Goal: Communication & Community: Ask a question

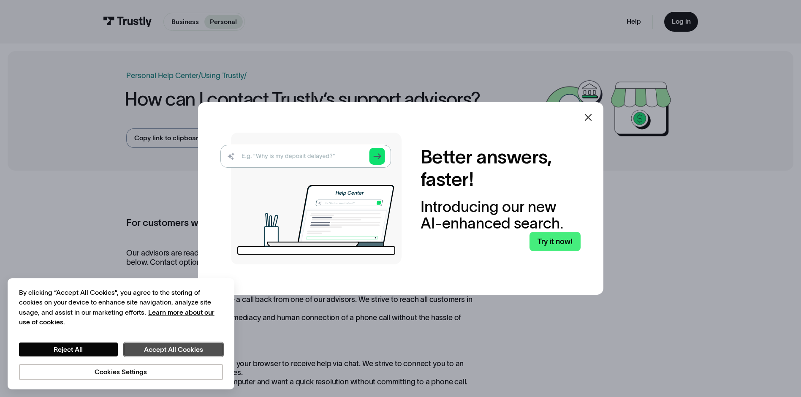
click at [194, 347] on button "Accept All Cookies" at bounding box center [173, 349] width 99 height 14
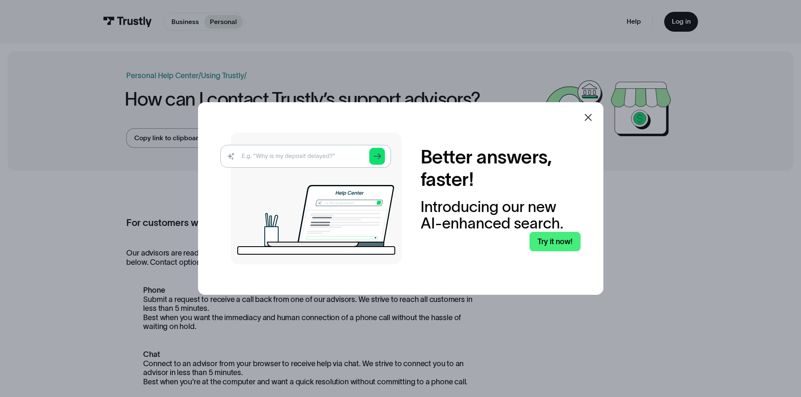
click at [587, 116] on icon at bounding box center [588, 117] width 10 height 10
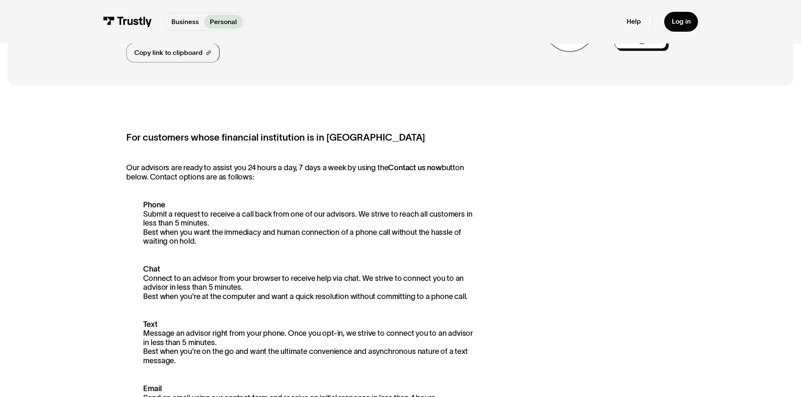
scroll to position [211, 0]
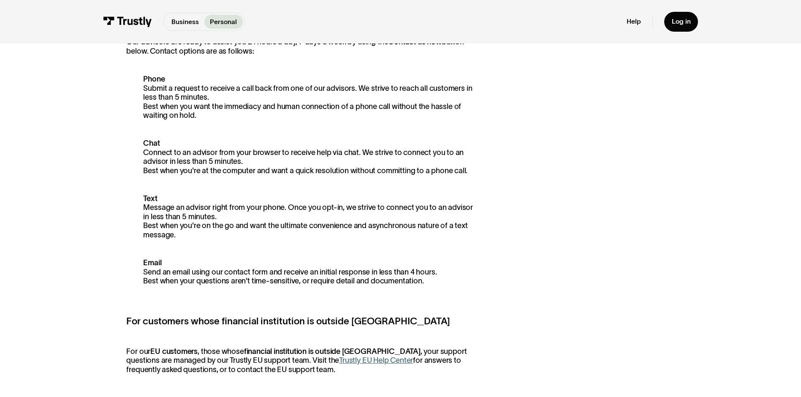
click at [339, 361] on link "Trustly EU Help Center" at bounding box center [376, 360] width 74 height 8
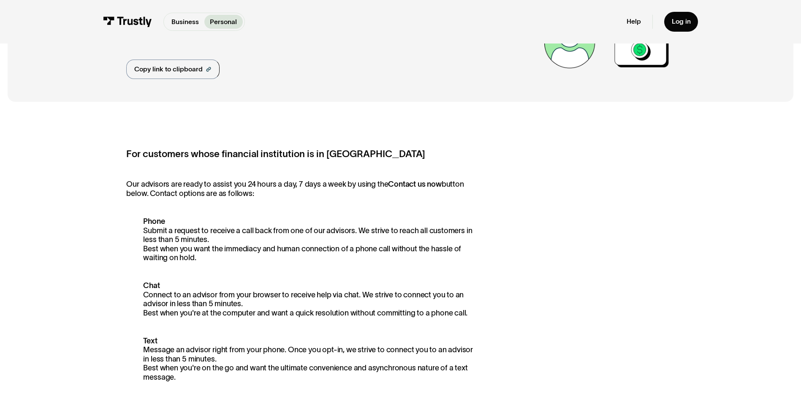
scroll to position [0, 0]
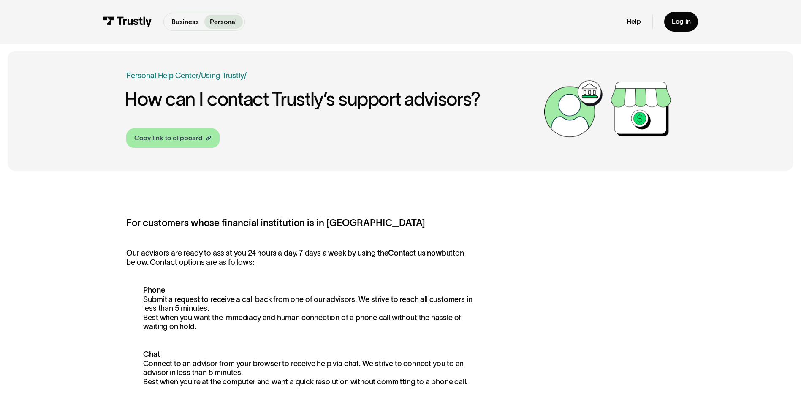
click at [169, 137] on div "Copy link to clipboard" at bounding box center [168, 138] width 68 height 10
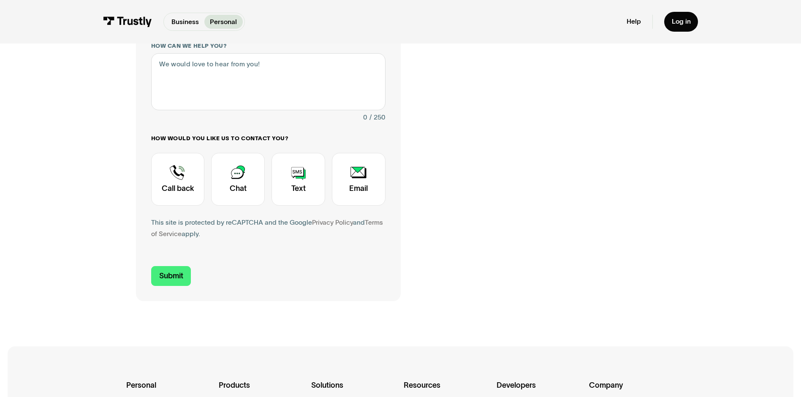
scroll to position [84, 0]
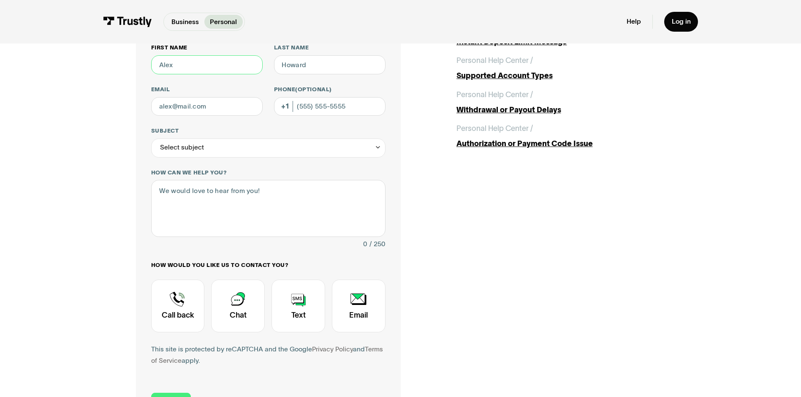
click at [185, 62] on input "First name" at bounding box center [206, 64] width 111 height 19
type input "[PERSON_NAME]"
type input "p"
type input "[EMAIL_ADDRESS][DOMAIN_NAME]"
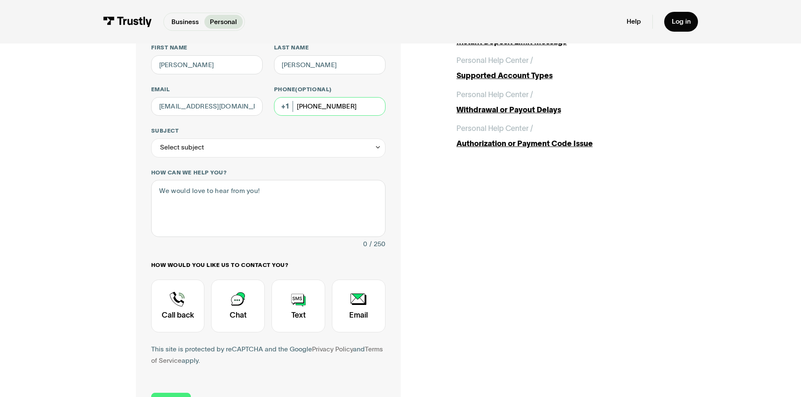
type input "[PHONE_NUMBER]"
click at [379, 149] on icon "Contact Trustly Support" at bounding box center [377, 147] width 7 height 7
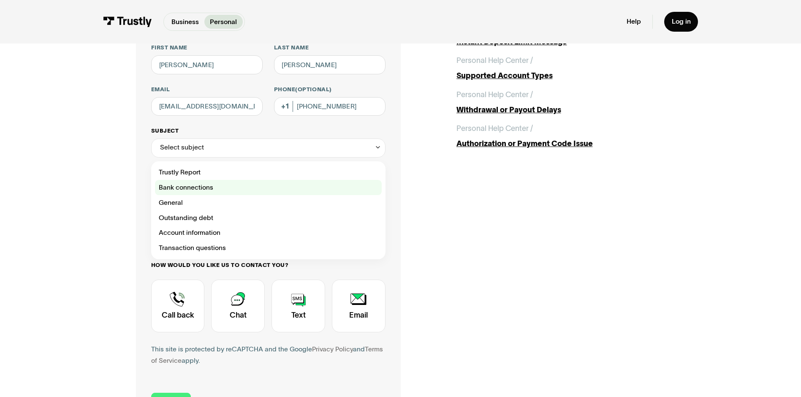
click at [200, 187] on div "Contact Trustly Support" at bounding box center [268, 187] width 227 height 15
type input "**********"
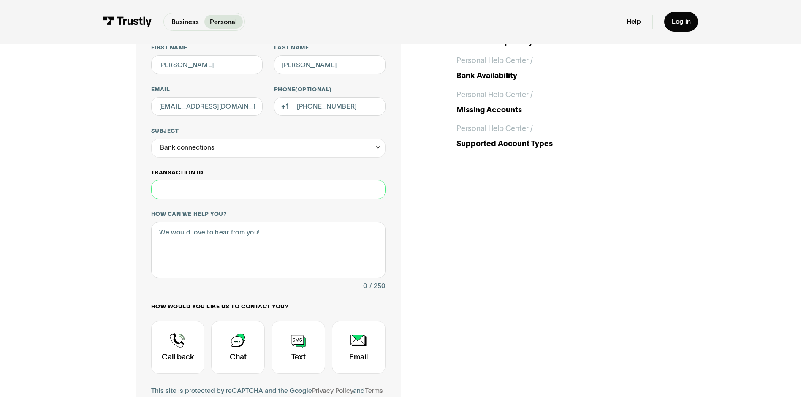
click at [160, 189] on input "Transaction ID" at bounding box center [268, 189] width 234 height 19
type input "*******"
click at [160, 237] on textarea "How can we help you?" at bounding box center [268, 250] width 234 height 57
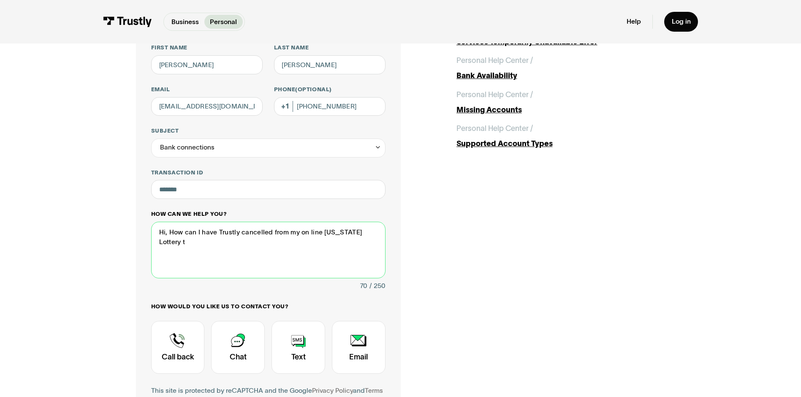
scroll to position [0, 0]
click at [241, 234] on textarea "Hi, How, can I have Trustly, cancelled from my on line [US_STATE] Lottery to my…" at bounding box center [268, 250] width 234 height 57
click at [278, 234] on textarea "Hi, How, can I have Trustly, who transfer money from my cancelled from my on li…" at bounding box center [268, 250] width 234 height 57
click at [333, 232] on textarea "Hi, How, can I have Trustly, who transfers money from my cancelled from my on l…" at bounding box center [268, 250] width 234 height 57
click at [245, 236] on textarea "Hi, How, can I have Trustly, who transfers money from my Chartway Federal Credi…" at bounding box center [268, 250] width 234 height 57
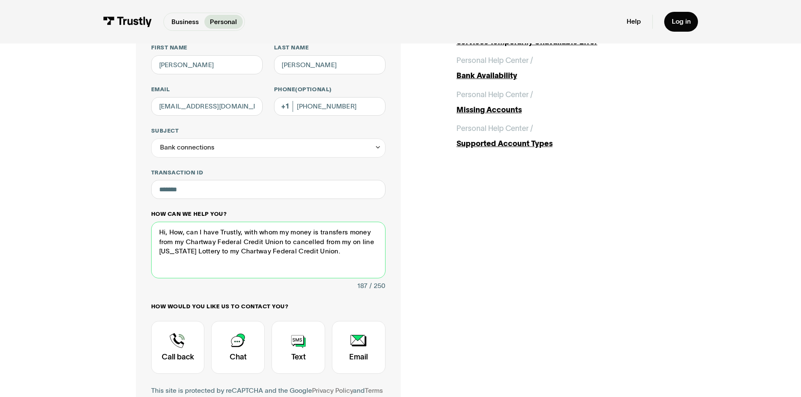
click at [340, 236] on textarea "Hi, How, can I have Trustly, with whom my money is transfers money from my Char…" at bounding box center [268, 250] width 234 height 57
click at [290, 246] on textarea "Hi, How, can I have Trustly, with whom my money is transferred money from my Ch…" at bounding box center [268, 250] width 234 height 57
click at [313, 234] on textarea "Hi, How, can I have Trustly, with whom my money is transferred money from my Ch…" at bounding box center [268, 250] width 234 height 57
click at [343, 233] on textarea "Hi, How, can I have Trustly, with whom my money transferred money from my Chart…" at bounding box center [268, 250] width 234 height 57
click at [309, 236] on textarea "Hi, How, can I have Trustly, with whom my money transfers money from my Chartwa…" at bounding box center [268, 250] width 234 height 57
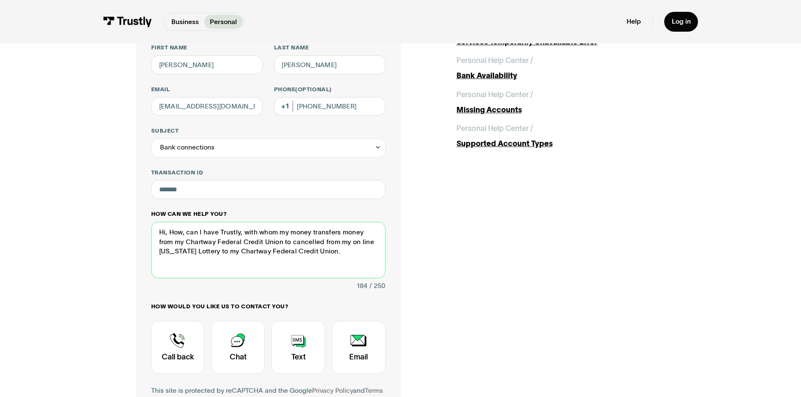
drag, startPoint x: 309, startPoint y: 236, endPoint x: 358, endPoint y: 233, distance: 49.9
click at [358, 233] on textarea "Hi, How, can I have Trustly, with whom my money transfers money from my Chartwa…" at bounding box center [268, 250] width 234 height 57
drag, startPoint x: 256, startPoint y: 244, endPoint x: 345, endPoint y: 245, distance: 88.2
click at [345, 245] on textarea "Hi, How, can I have Trustly, with whom my money goes through from my Chartway F…" at bounding box center [268, 250] width 234 height 57
click at [353, 234] on textarea "Hi, How, can I have Trustly, with whom my money goes through from my Chartway F…" at bounding box center [268, 250] width 234 height 57
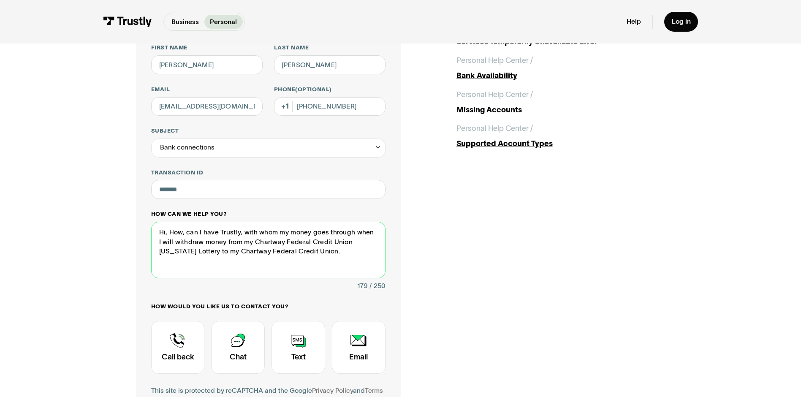
click at [345, 243] on textarea "Hi, How, can I have Trustly, with whom my money goes through when I will withdr…" at bounding box center [268, 250] width 234 height 57
drag, startPoint x: 208, startPoint y: 253, endPoint x: 326, endPoint y: 252, distance: 118.6
click at [334, 252] on textarea "Hi, How, can I have Trustly, with whom my money goes through when I will withdr…" at bounding box center [268, 250] width 234 height 57
drag, startPoint x: 169, startPoint y: 244, endPoint x: 160, endPoint y: 244, distance: 8.9
click at [160, 244] on textarea "Hi, How, can I have Trustly, with whom my money goes through when I will withdr…" at bounding box center [268, 250] width 234 height 57
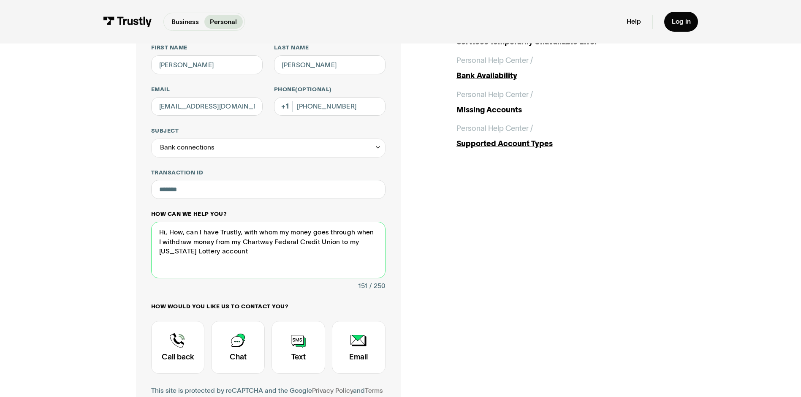
click at [211, 252] on textarea "Hi, How, can I have Trustly, with whom my money goes through when I withdraw mo…" at bounding box center [268, 250] width 234 height 57
drag, startPoint x: 299, startPoint y: 250, endPoint x: 322, endPoint y: 251, distance: 22.8
click at [322, 251] on textarea "Hi, How, can I have Trustly, with whom my money goes through when I withdraw mo…" at bounding box center [268, 250] width 234 height 57
click at [338, 251] on textarea "Hi, How, can I have Trustly, with whom my money goes through when I withdraw mo…" at bounding box center [268, 250] width 234 height 57
drag, startPoint x: 169, startPoint y: 232, endPoint x: 179, endPoint y: 232, distance: 10.6
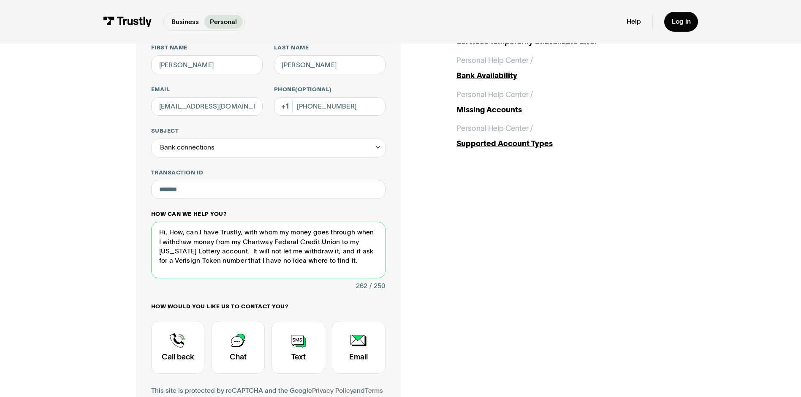
click at [179, 232] on textarea "Hi, How, can I have Trustly, with whom my money goes through when I withdraw mo…" at bounding box center [268, 250] width 234 height 57
drag, startPoint x: 213, startPoint y: 235, endPoint x: 223, endPoint y: 232, distance: 10.4
click at [223, 232] on textarea "Hi, Please cancel the Trustly, with whom my money goes through when I withdraw …" at bounding box center [268, 250] width 234 height 57
drag, startPoint x: 342, startPoint y: 233, endPoint x: 357, endPoint y: 234, distance: 15.2
click at [357, 234] on textarea "Hi, Please, cancel the Trustly account thatmoves my money goes through when I w…" at bounding box center [268, 250] width 234 height 57
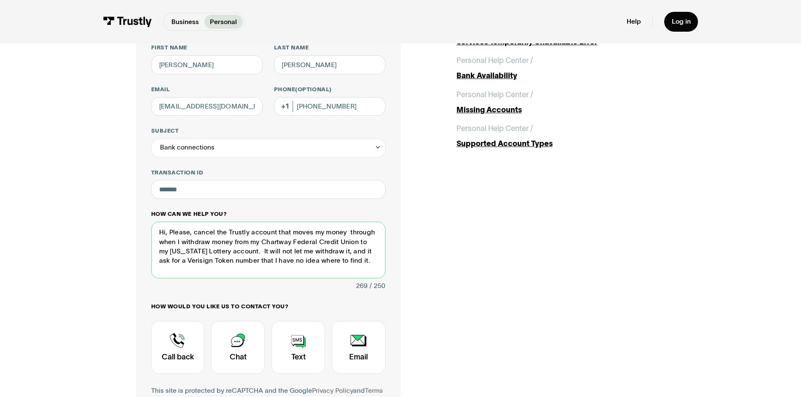
click at [222, 234] on textarea "Hi, Please, cancel the Trustly account that moves my money through when I withd…" at bounding box center [268, 250] width 234 height 57
drag, startPoint x: 250, startPoint y: 248, endPoint x: 249, endPoint y: 252, distance: 4.5
click at [249, 252] on textarea "Hi, Please, cancel the Trustly account that moves my money from my [US_STATE] L…" at bounding box center [268, 250] width 234 height 57
click at [221, 231] on textarea "Hi, Please, cancel the Trustly account that moves my money from my [US_STATE] L…" at bounding box center [268, 250] width 234 height 57
click at [257, 273] on textarea "Hi, Please, cancel the Trustly account that moves my money from my [US_STATE] L…" at bounding box center [268, 250] width 234 height 57
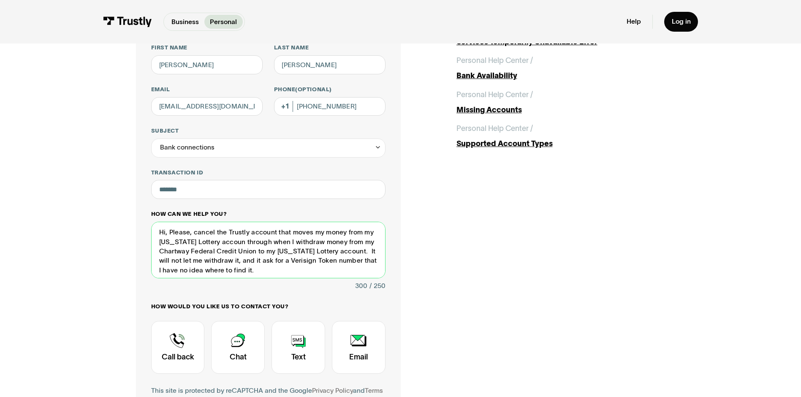
click at [160, 240] on textarea "Hi, Please, cancel the Trustly account that moves my money from my [US_STATE] L…" at bounding box center [268, 250] width 234 height 57
drag, startPoint x: 235, startPoint y: 244, endPoint x: 357, endPoint y: 243, distance: 122.4
click at [357, 243] on textarea "Hi, Please, cancel the Trustly account that moves my money from my [US_STATE] L…" at bounding box center [268, 250] width 234 height 57
click at [372, 233] on textarea "Hi, Please, cancel the Trustly account that moves my money from my [US_STATE] L…" at bounding box center [268, 250] width 234 height 57
drag, startPoint x: 258, startPoint y: 244, endPoint x: 235, endPoint y: 252, distance: 24.1
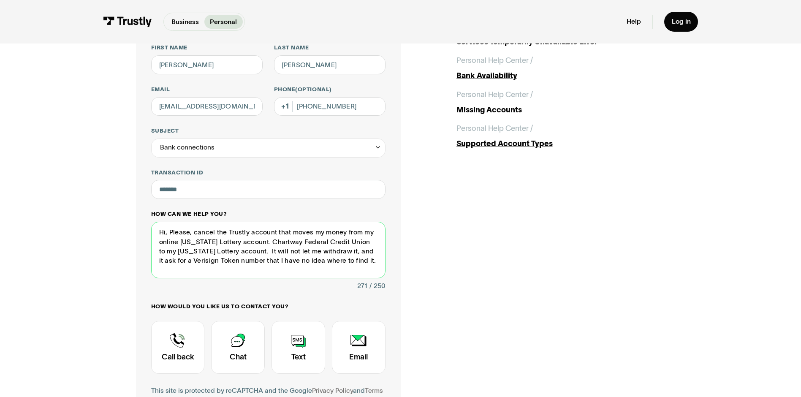
click at [235, 252] on textarea "Hi, Please, cancel the Trustly account that moves my money from my online [US_S…" at bounding box center [268, 250] width 234 height 57
drag, startPoint x: 169, startPoint y: 230, endPoint x: 193, endPoint y: 236, distance: 24.8
click at [193, 236] on textarea "Hi, Please, cancel the Trustly account that moves my money from my online [US_S…" at bounding box center [268, 250] width 234 height 57
click at [181, 233] on textarea "Hi, Cancel the Trustly account that moves my money from my online [US_STATE] Lo…" at bounding box center [268, 250] width 234 height 57
drag, startPoint x: 231, startPoint y: 234, endPoint x: 263, endPoint y: 232, distance: 31.7
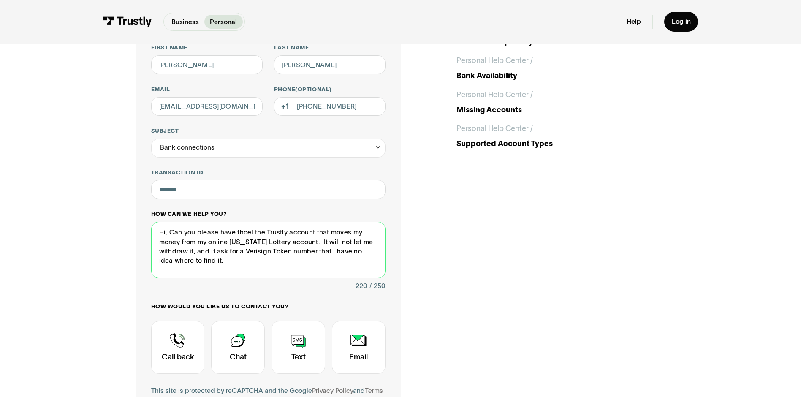
click at [263, 232] on textarea "Hi, Can you please have thcel the Trustly account that moves my money from my o…" at bounding box center [268, 250] width 234 height 57
click at [277, 242] on textarea "Hi, Can you please have the Trustly, account that moves my money from my online…" at bounding box center [268, 250] width 234 height 57
click at [278, 242] on textarea "Hi, Can you please have the Trustly, account that moves my money from my online…" at bounding box center [268, 250] width 234 height 57
click at [184, 243] on textarea "Hi, Can you please have the Trustly, account that moves my money from my online…" at bounding box center [268, 250] width 234 height 57
click at [218, 235] on textarea "Hi, Can you please have the Trustly, account that moves my money from my Chartw…" at bounding box center [268, 250] width 234 height 57
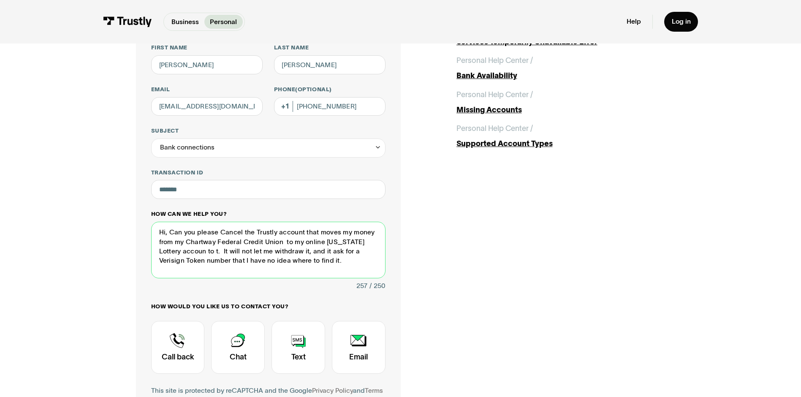
click at [166, 234] on textarea "Hi, Can you please Cancel the Trustly account that moves my money from my Chart…" at bounding box center [268, 250] width 234 height 57
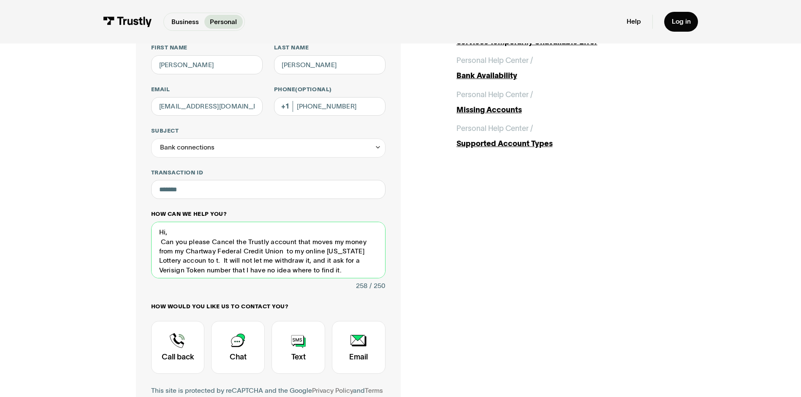
click at [360, 242] on textarea "Hi, Can you please Cancel the Trustly account that moves my money from my Chart…" at bounding box center [268, 250] width 234 height 57
click at [267, 263] on textarea "Hi, Can you please Cancel the Trustly account that moves my money t from my Cha…" at bounding box center [268, 250] width 234 height 57
click at [266, 244] on textarea "Hi, Can you please Cancel the Trustly account that moves my money t from my Cha…" at bounding box center [268, 250] width 234 height 57
click at [366, 243] on textarea "Hi, Can you please Cancel the Trustly Account that moves my money t from my Cha…" at bounding box center [268, 250] width 234 height 57
drag, startPoint x: 271, startPoint y: 244, endPoint x: 266, endPoint y: 247, distance: 6.0
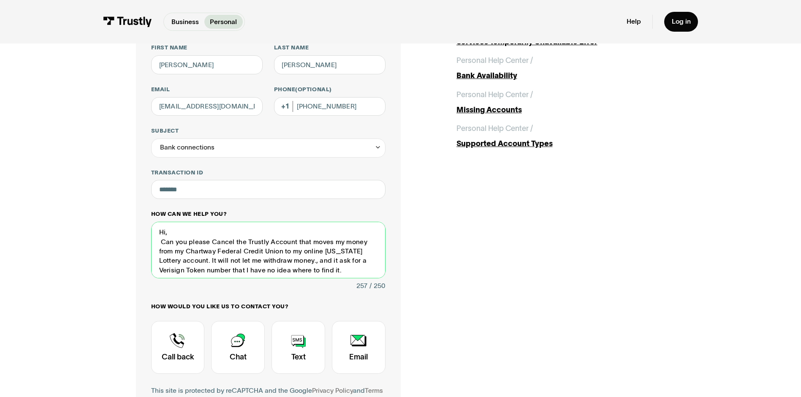
click at [266, 247] on textarea "Hi, Can you please Cancel the Trustly Account that moves my money from my Chart…" at bounding box center [268, 250] width 234 height 57
click at [324, 274] on textarea "Hi, Can you please Cancel the Trustly account that moves my money from my Chart…" at bounding box center [268, 250] width 234 height 57
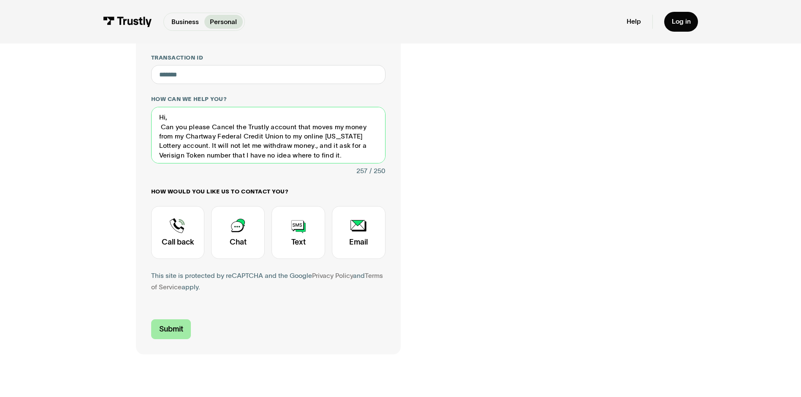
scroll to position [211, 0]
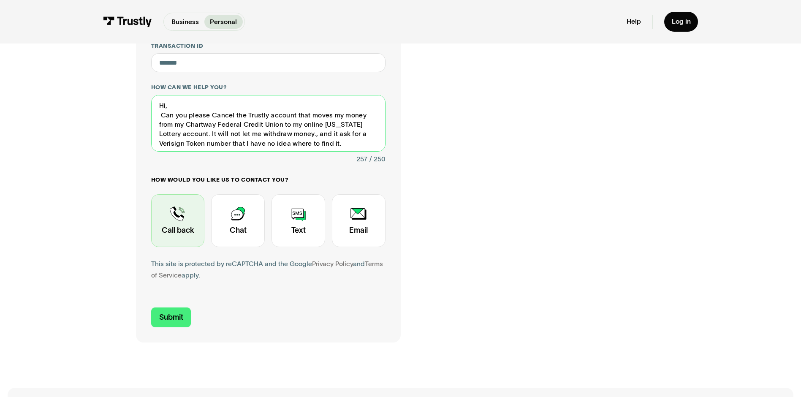
type textarea "Hi, Can you please Cancel the Trustly account that moves my money from my Chart…"
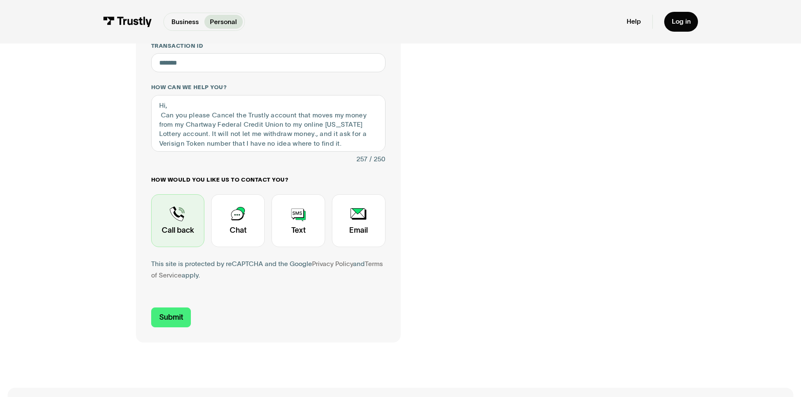
click at [174, 231] on div "Contact Trustly Support" at bounding box center [178, 220] width 54 height 53
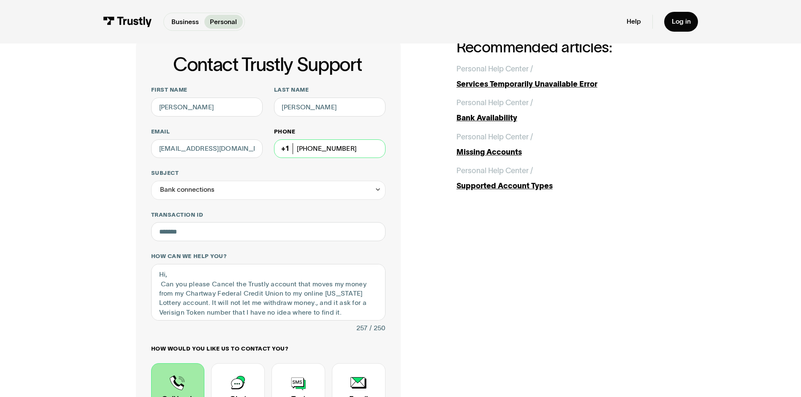
drag, startPoint x: 314, startPoint y: 151, endPoint x: 345, endPoint y: 149, distance: 31.7
click at [345, 149] on input "[PHONE_NUMBER]" at bounding box center [329, 148] width 111 height 19
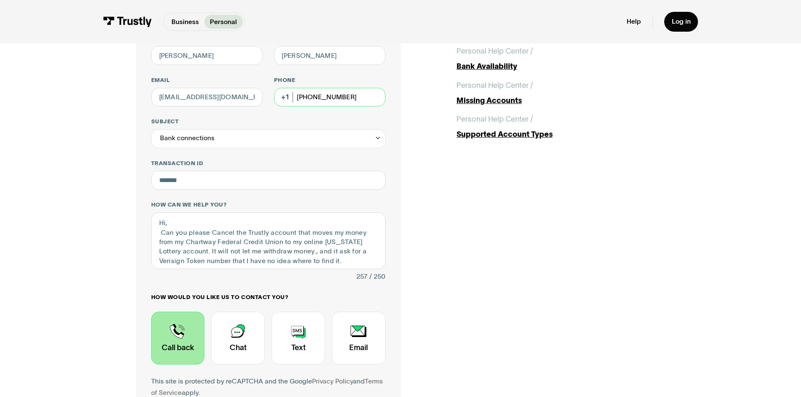
scroll to position [9, 0]
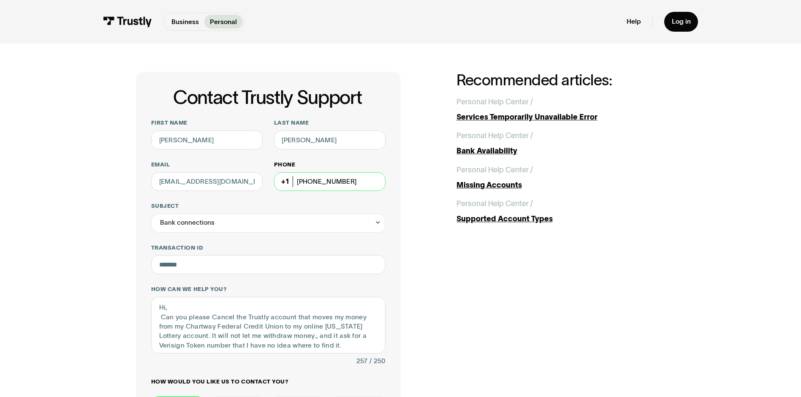
drag, startPoint x: 315, startPoint y: 182, endPoint x: 345, endPoint y: 183, distance: 30.4
click at [345, 183] on input "[PHONE_NUMBER]" at bounding box center [329, 181] width 111 height 19
type input "[PHONE_NUMBER]"
drag, startPoint x: 216, startPoint y: 222, endPoint x: 192, endPoint y: 225, distance: 23.8
click at [195, 226] on div "Bank connections" at bounding box center [268, 223] width 234 height 19
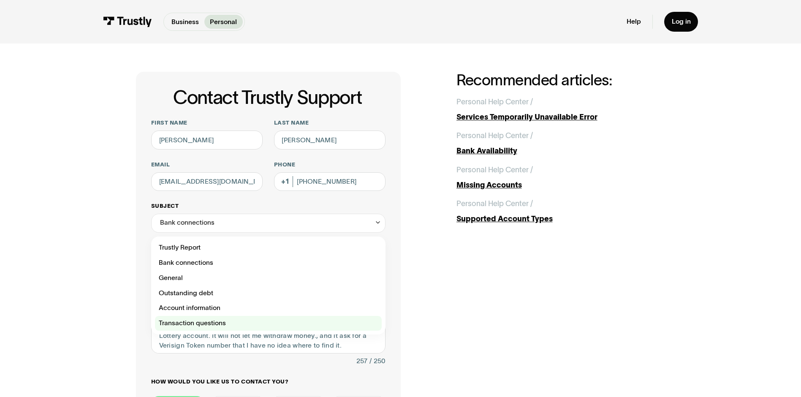
click at [210, 324] on div "Contact Trustly Support" at bounding box center [268, 323] width 227 height 15
type input "**********"
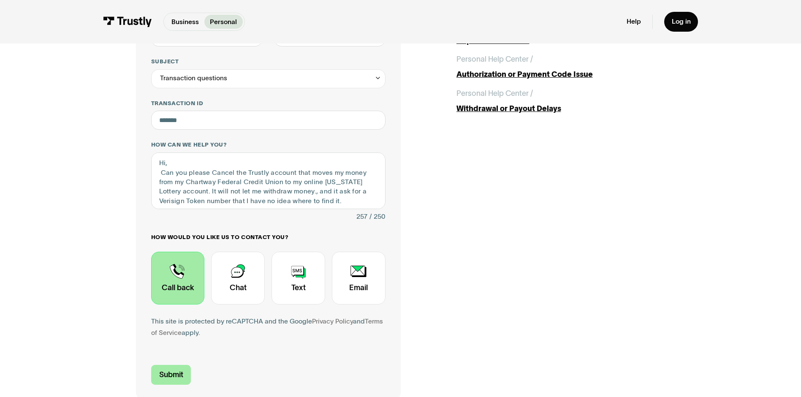
scroll to position [178, 0]
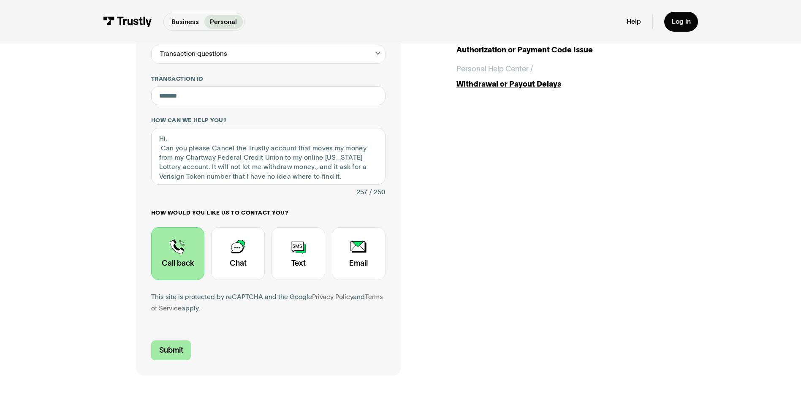
click at [173, 351] on input "Submit" at bounding box center [171, 350] width 40 height 20
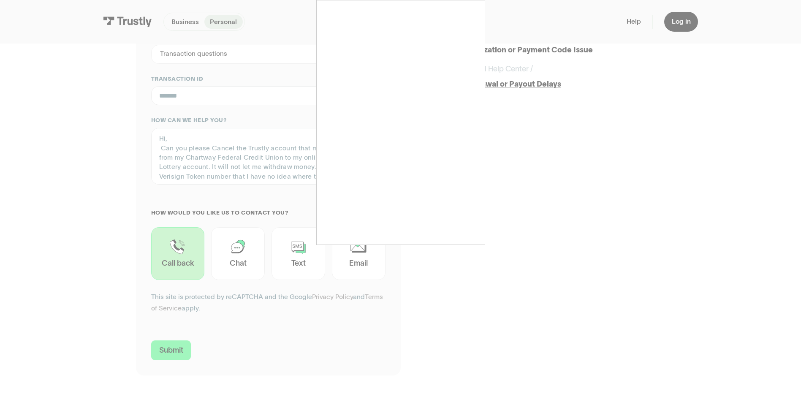
type input "[PHONE_NUMBER]"
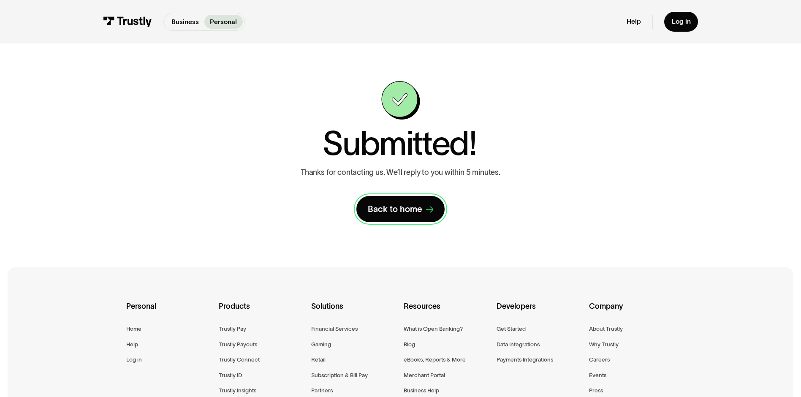
click at [382, 206] on div "Back to home" at bounding box center [395, 208] width 54 height 11
